Goal: Check status: Check status

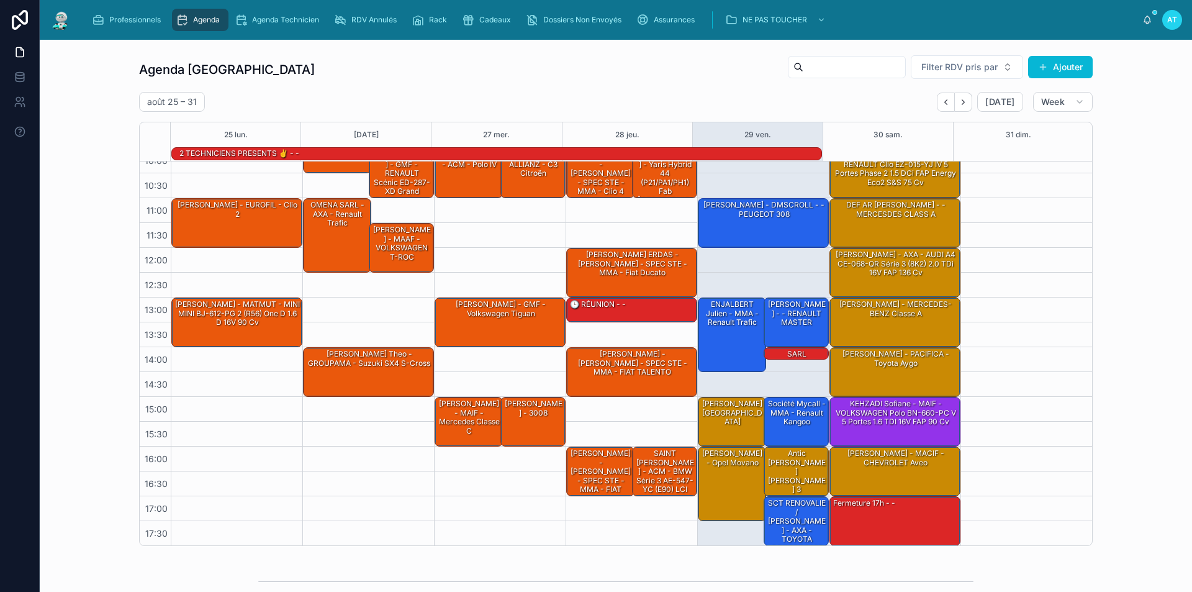
scroll to position [63, 0]
drag, startPoint x: 714, startPoint y: 417, endPoint x: 728, endPoint y: 408, distance: 16.4
click at [714, 417] on div "[PERSON_NAME][GEOGRAPHIC_DATA]" at bounding box center [732, 411] width 65 height 29
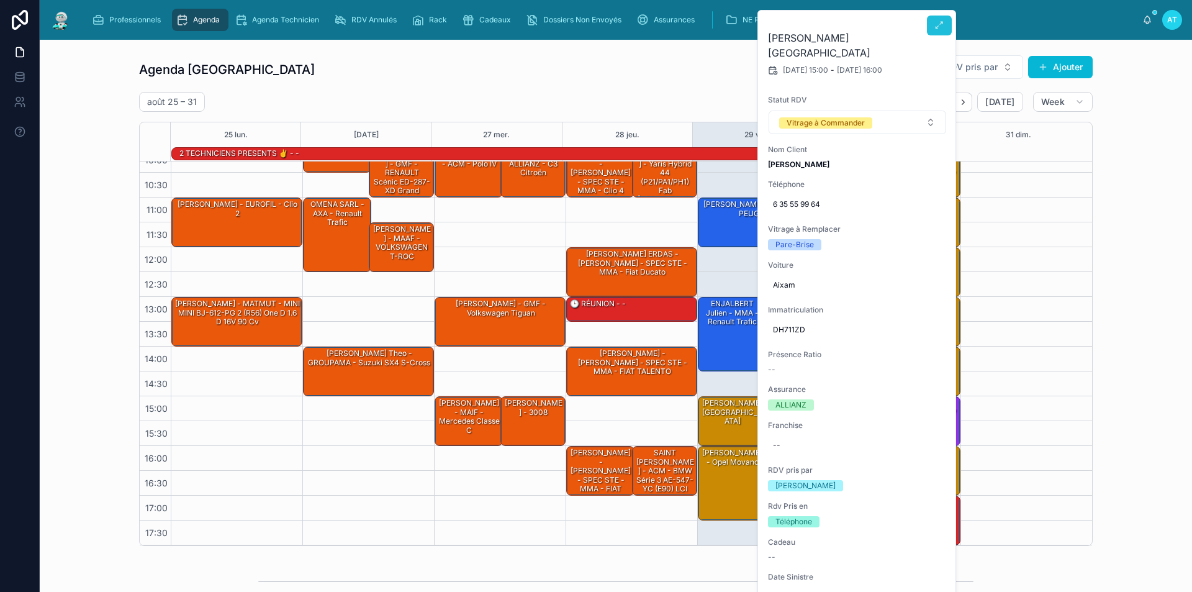
click at [939, 22] on icon at bounding box center [939, 25] width 10 height 10
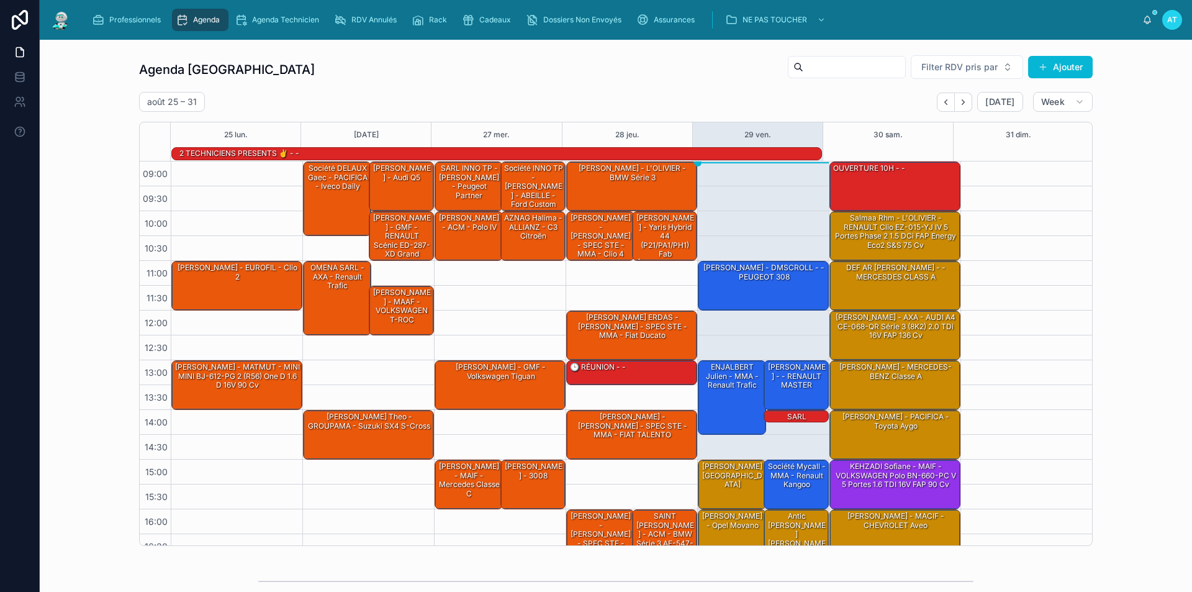
scroll to position [63, 0]
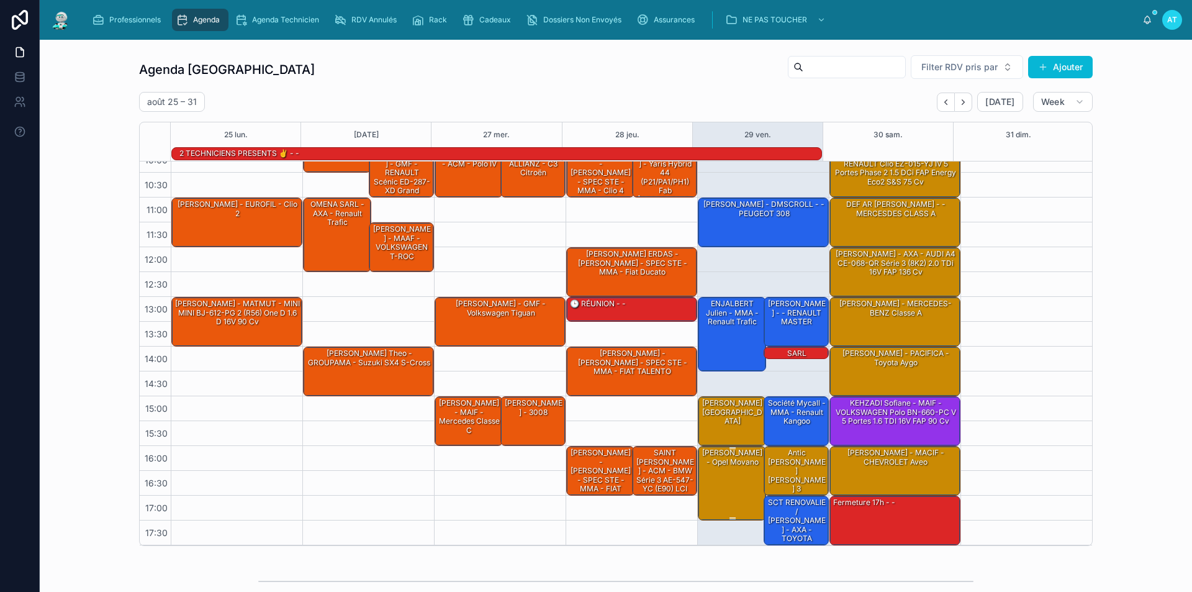
click at [724, 455] on div "[PERSON_NAME] - Opel movano" at bounding box center [732, 457] width 65 height 20
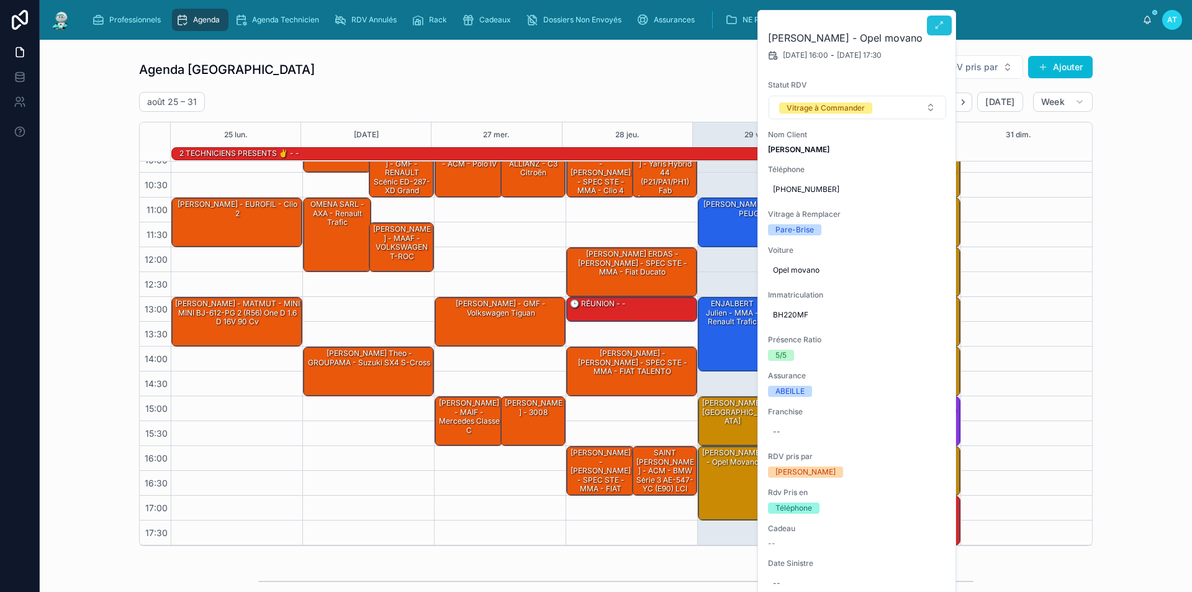
click at [938, 27] on icon at bounding box center [939, 25] width 10 height 10
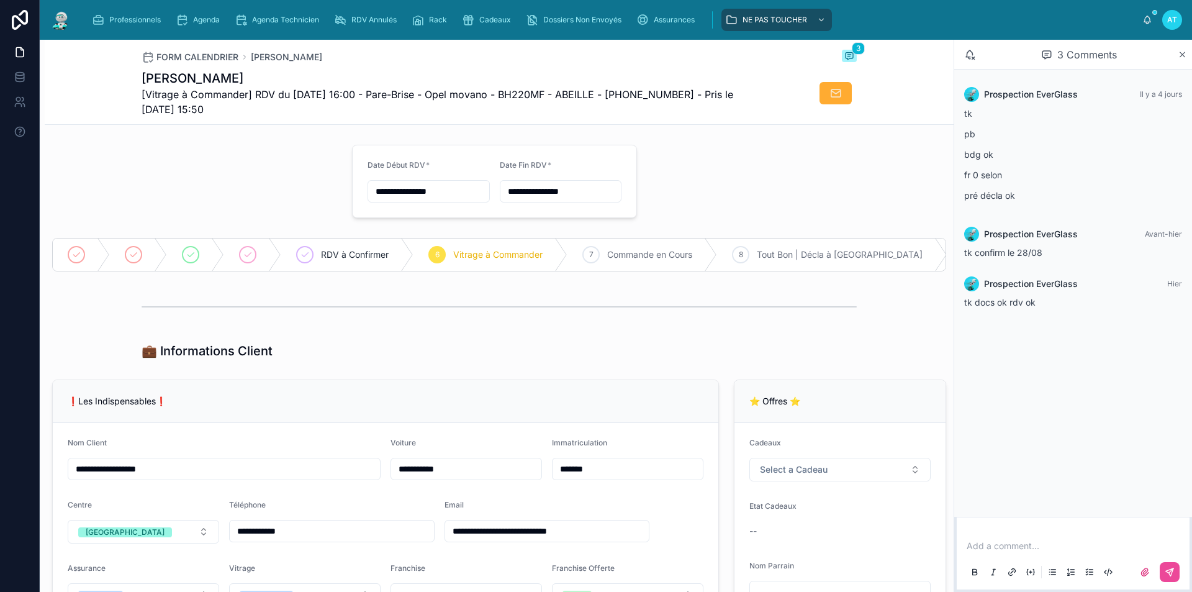
drag, startPoint x: 250, startPoint y: 541, endPoint x: 236, endPoint y: 548, distance: 15.6
click at [233, 539] on input "**********" at bounding box center [332, 530] width 204 height 17
type input "**********"
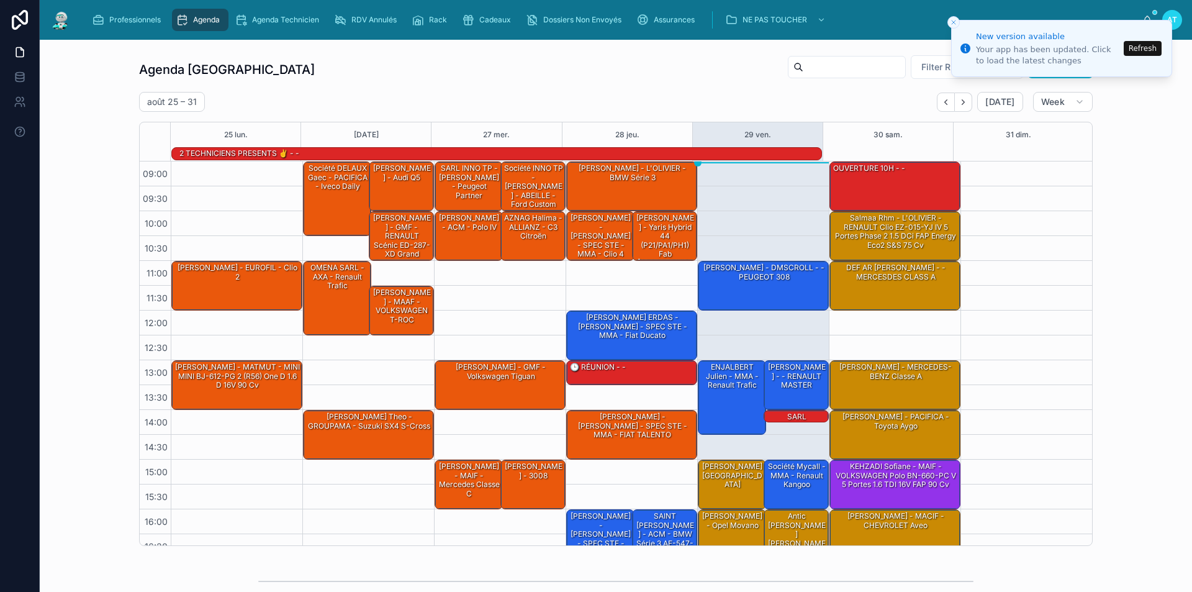
scroll to position [63, 0]
